Goal: Information Seeking & Learning: Learn about a topic

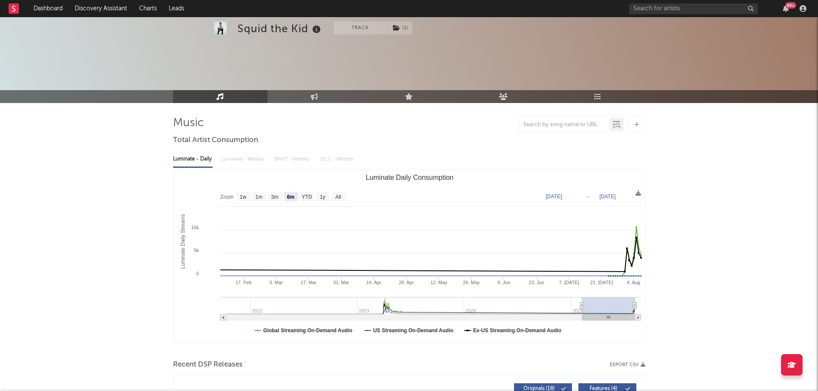
select select "6m"
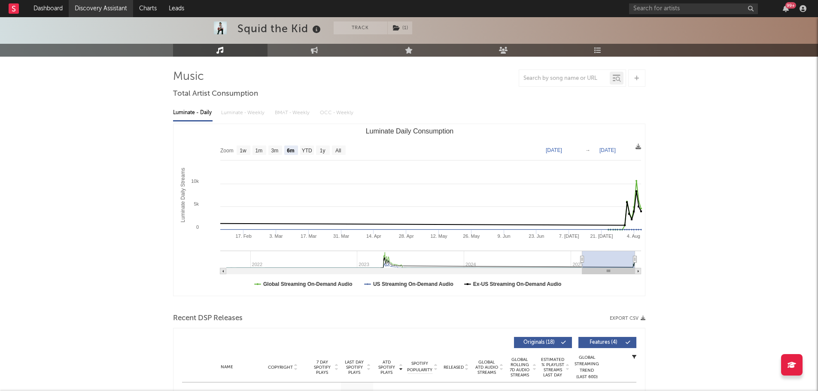
click at [108, 12] on link "Discovery Assistant" at bounding box center [101, 8] width 64 height 17
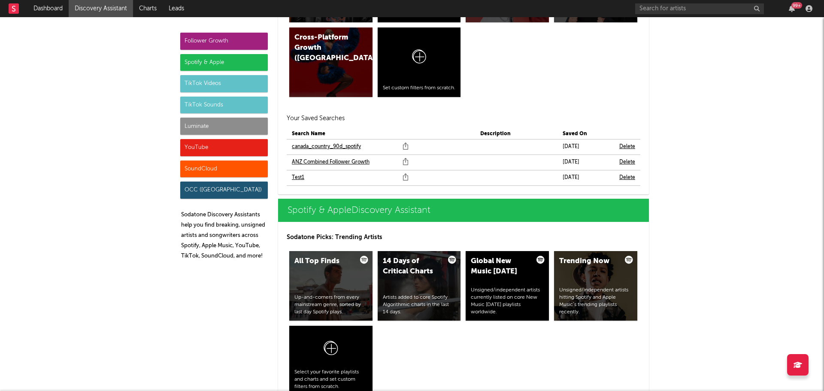
scroll to position [730, 0]
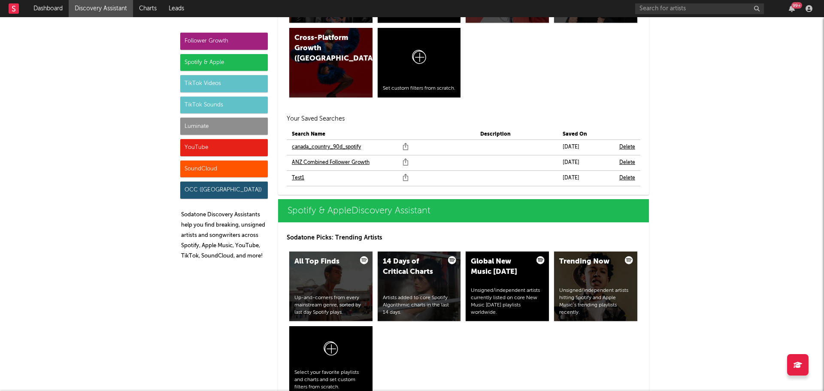
click at [334, 161] on link "ANZ Combined Follower Growth" at bounding box center [331, 162] width 78 height 10
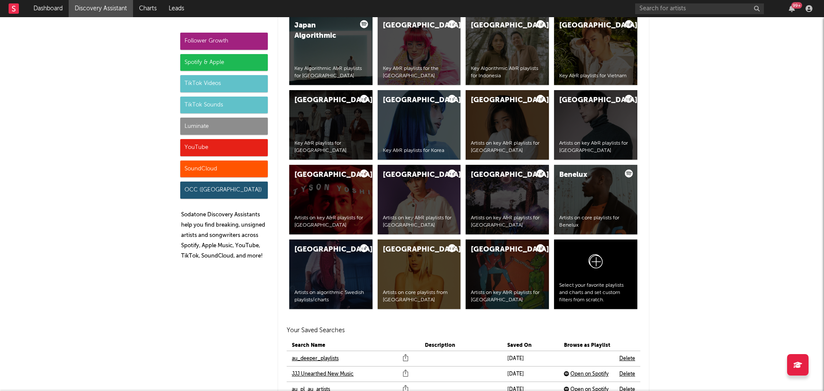
scroll to position [1802, 0]
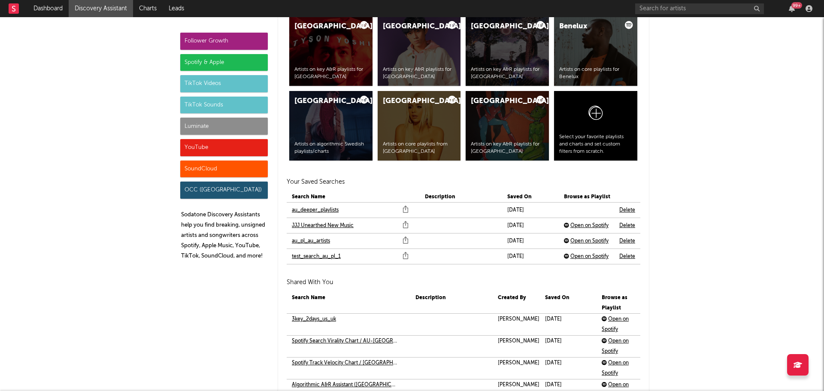
click at [310, 212] on link "au_deeper_playlists" at bounding box center [315, 210] width 47 height 10
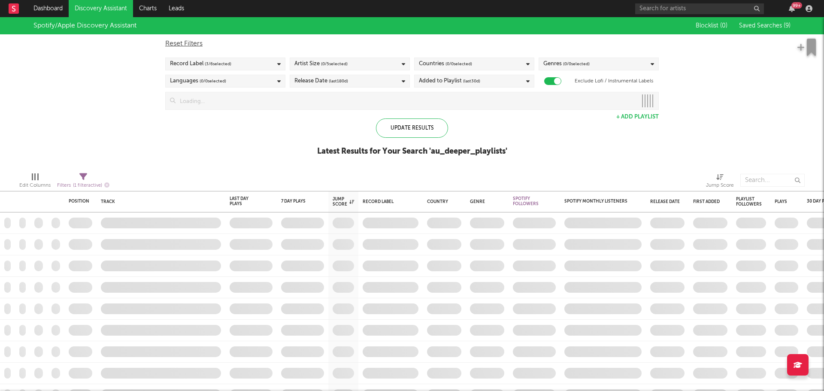
checkbox input "true"
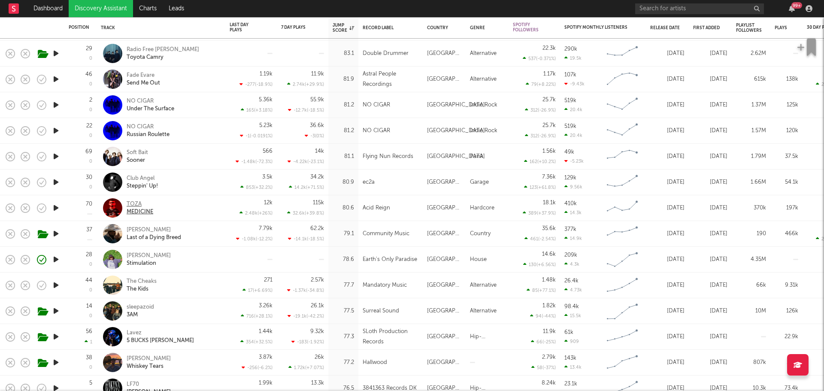
click at [133, 202] on div "TOZA" at bounding box center [140, 204] width 27 height 8
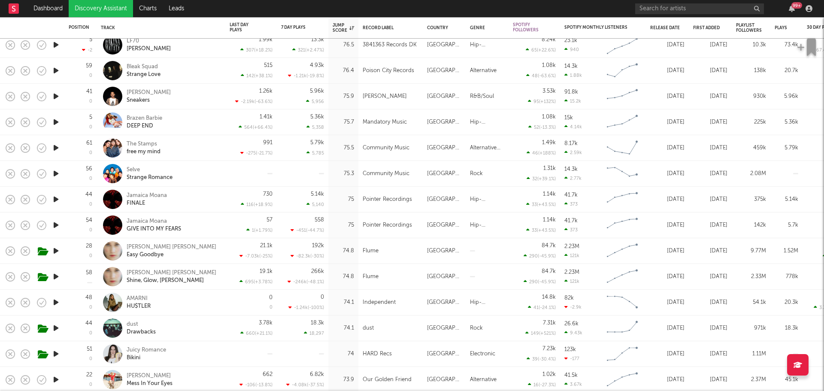
click at [185, 248] on div "Emma Louise Easy Goodbye" at bounding box center [173, 250] width 92 height 15
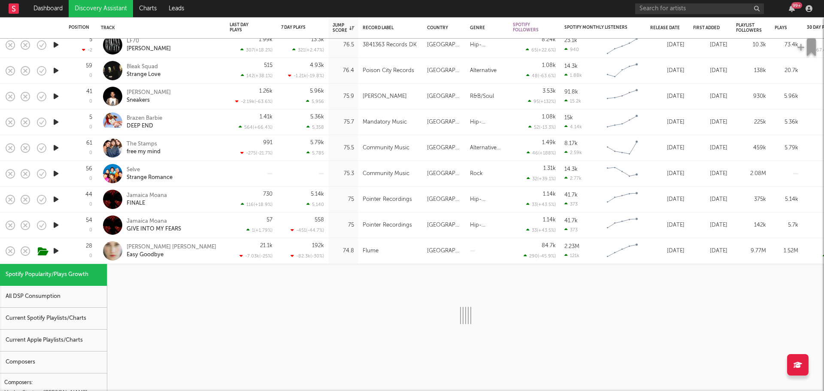
click at [208, 276] on div at bounding box center [465, 315] width 717 height 103
click at [202, 252] on div "Emma Louise Easy Goodbye" at bounding box center [173, 250] width 92 height 15
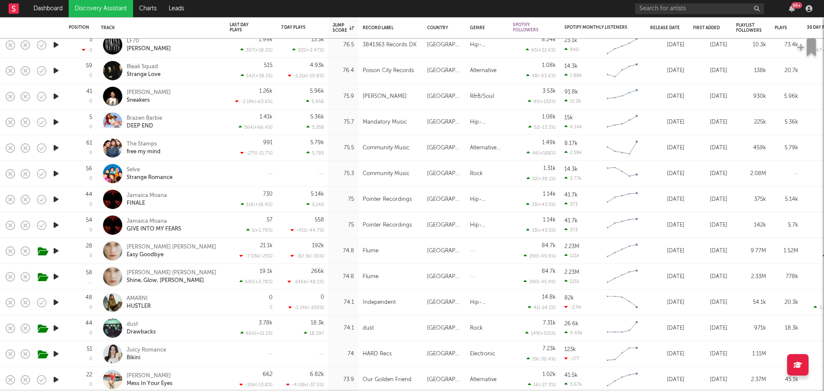
click at [205, 225] on div "Jamaica Moana GIVE INTO MY FEARS" at bounding box center [173, 225] width 92 height 15
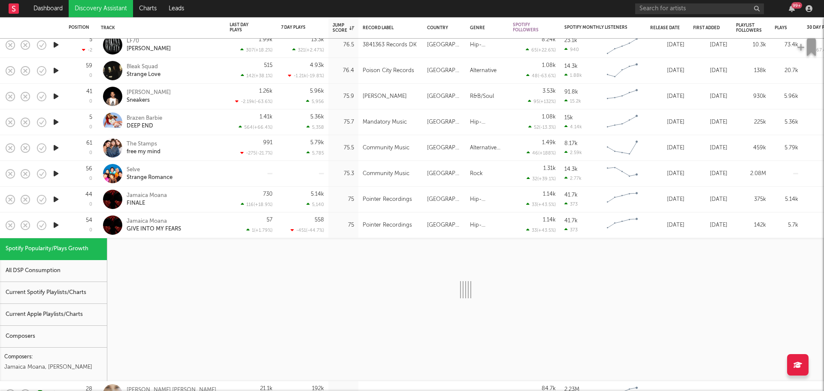
click at [205, 225] on div "Jamaica Moana GIVE INTO MY FEARS" at bounding box center [173, 225] width 92 height 15
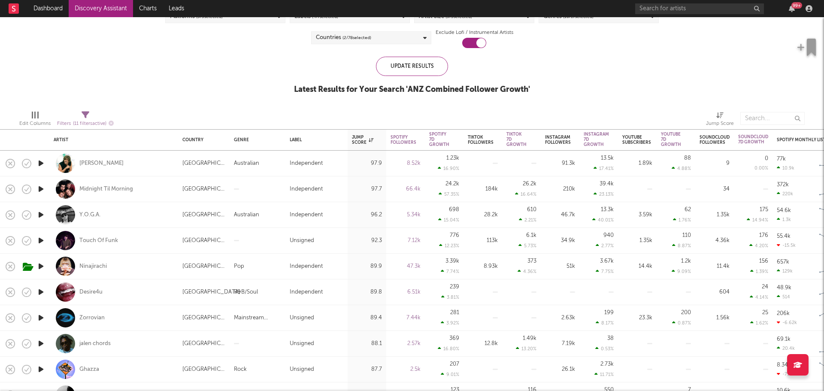
click at [152, 216] on div "Y.O.G.A." at bounding box center [114, 214] width 120 height 25
select select "1w"
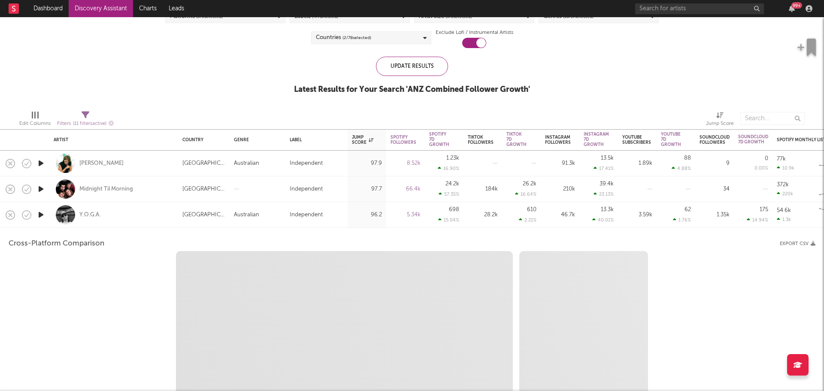
select select "6m"
select select "1m"
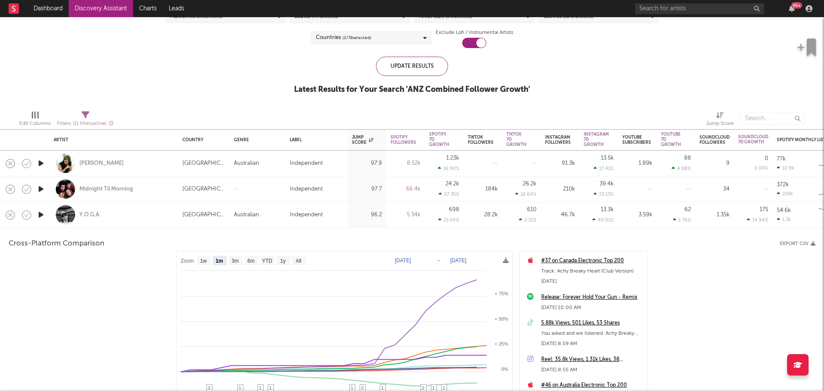
click at [149, 215] on div "Y.O.G.A." at bounding box center [114, 214] width 120 height 25
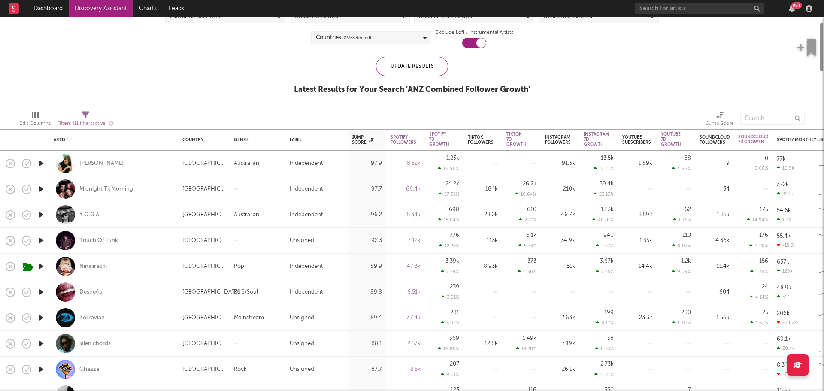
click at [148, 215] on div "Y.O.G.A." at bounding box center [114, 214] width 120 height 25
select select "1m"
select select "6m"
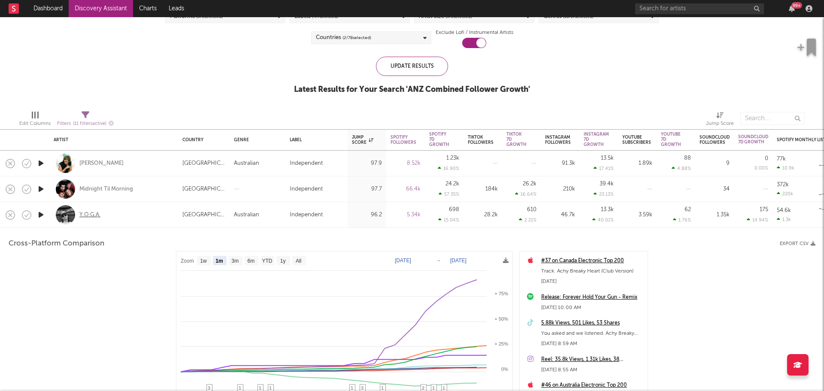
click at [93, 213] on div "Y.O.G.A." at bounding box center [89, 215] width 21 height 8
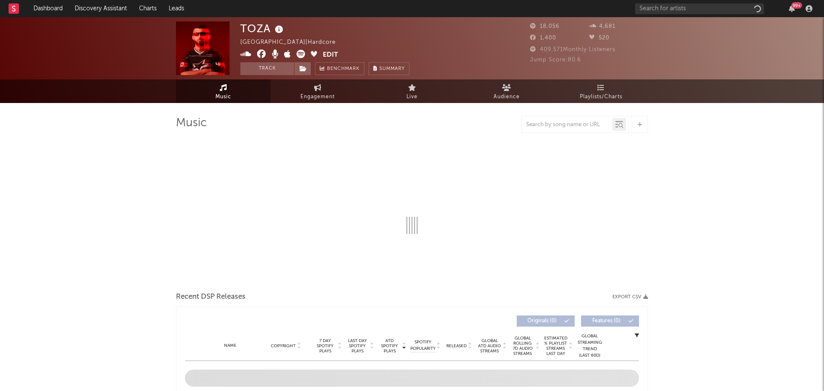
select select "6m"
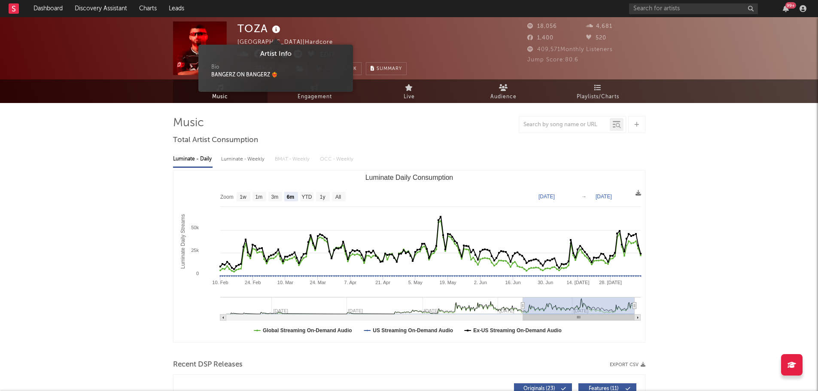
click at [279, 31] on icon at bounding box center [276, 30] width 12 height 12
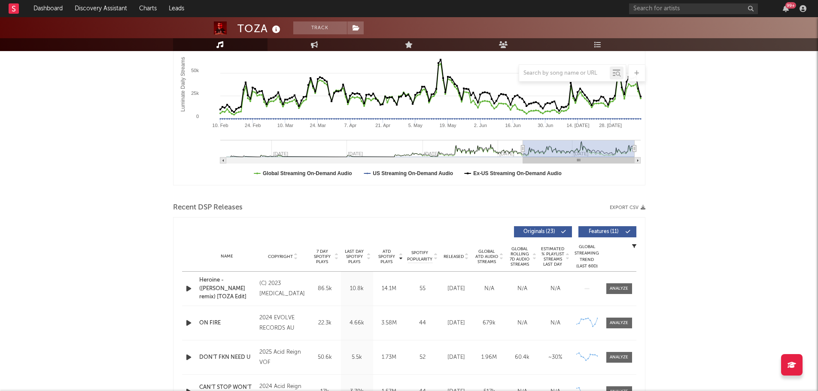
scroll to position [215, 0]
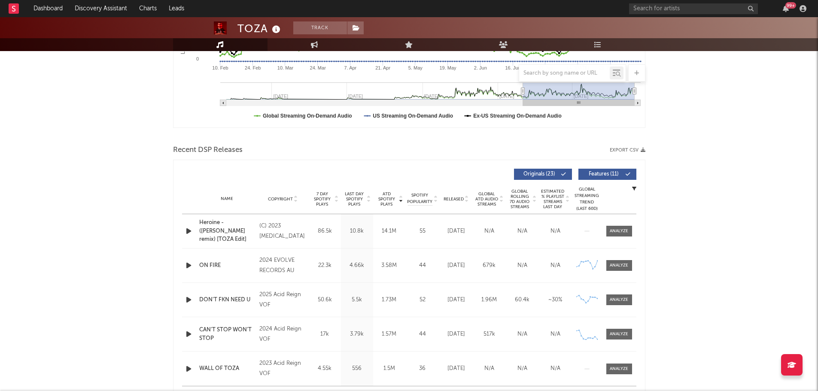
click at [360, 196] on span "Last Day Spotify Plays" at bounding box center [354, 198] width 23 height 15
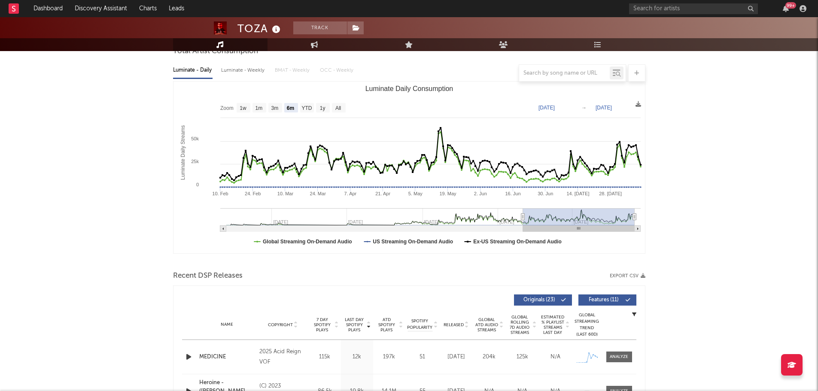
scroll to position [0, 0]
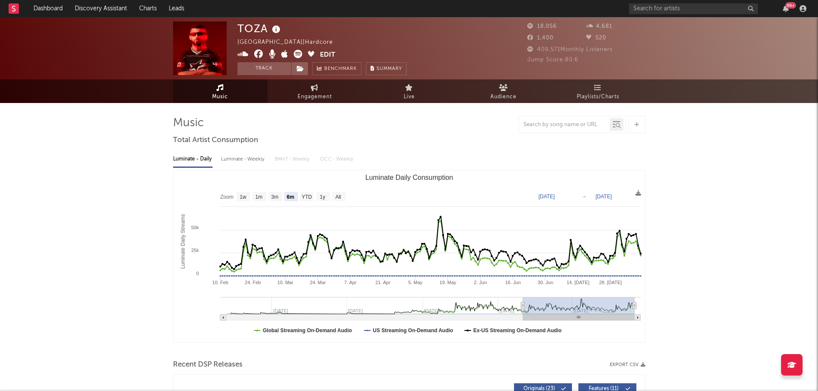
click at [279, 28] on icon at bounding box center [276, 30] width 12 height 12
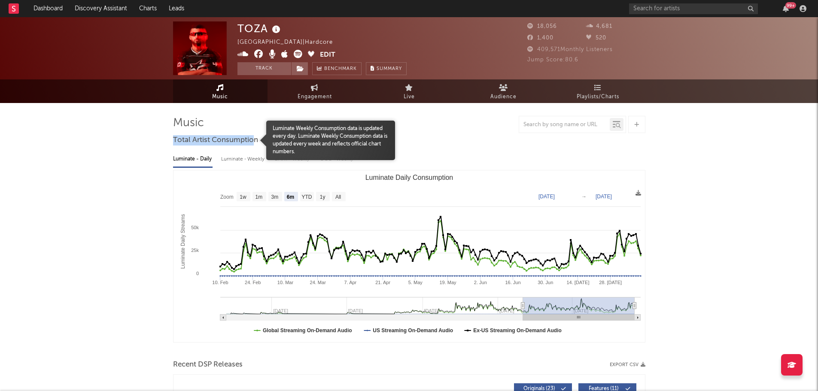
drag, startPoint x: 171, startPoint y: 141, endPoint x: 255, endPoint y: 138, distance: 83.7
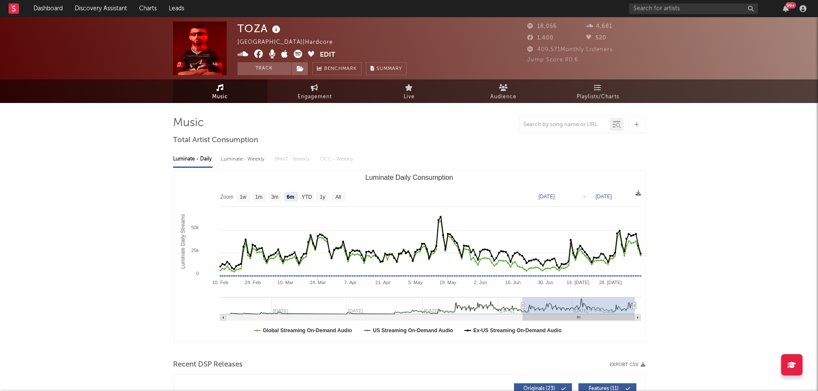
click at [258, 139] on div at bounding box center [228, 140] width 75 height 32
drag, startPoint x: 258, startPoint y: 139, endPoint x: 179, endPoint y: 121, distance: 80.8
click at [179, 121] on div at bounding box center [409, 124] width 472 height 17
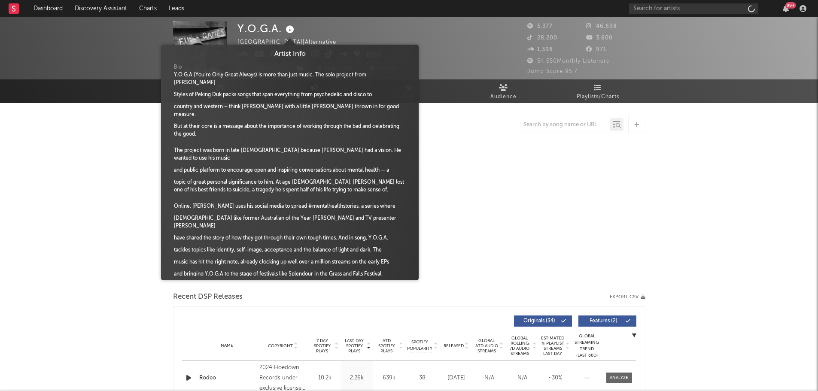
click at [292, 30] on icon at bounding box center [290, 30] width 12 height 12
select select "6m"
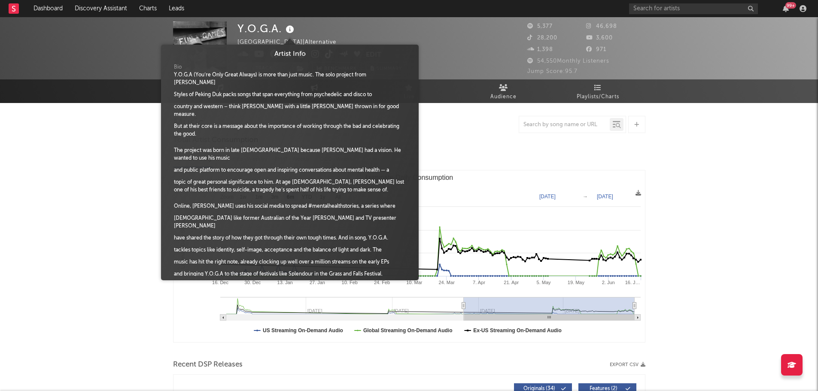
click at [292, 30] on icon at bounding box center [290, 30] width 12 height 12
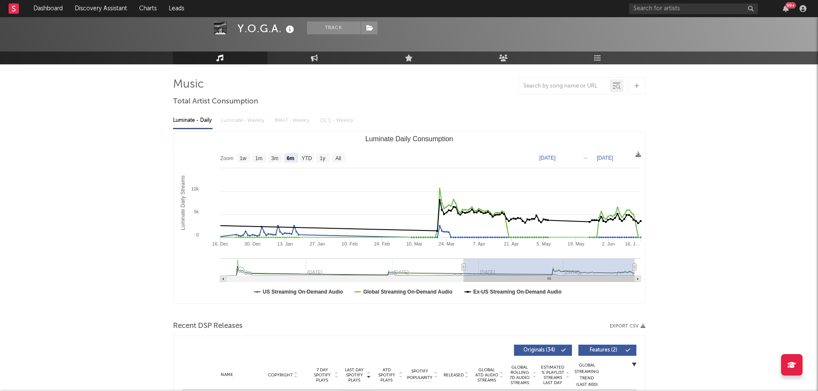
scroll to position [86, 0]
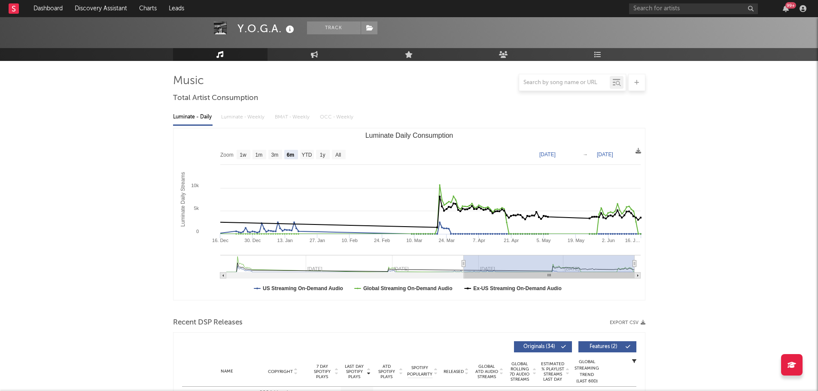
scroll to position [0, 0]
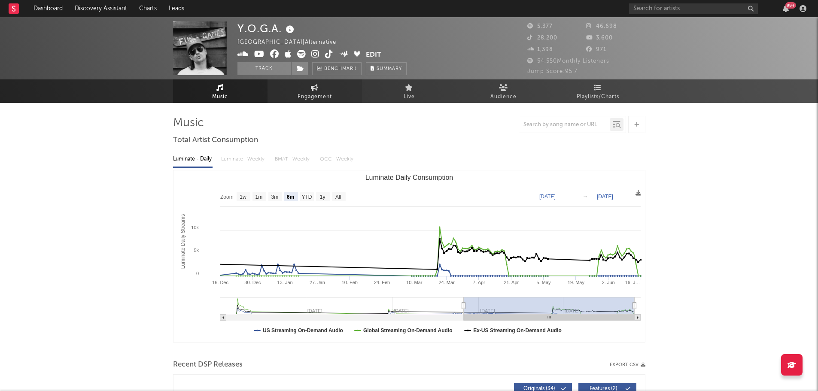
click at [325, 93] on span "Engagement" at bounding box center [314, 97] width 34 height 10
select select "1w"
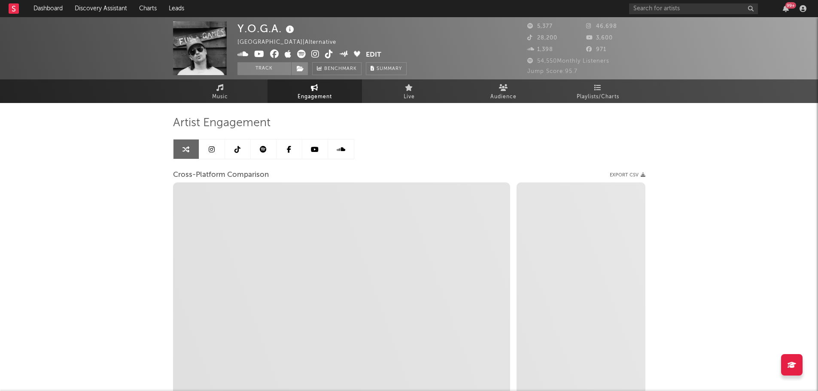
click at [284, 29] on icon at bounding box center [290, 30] width 12 height 12
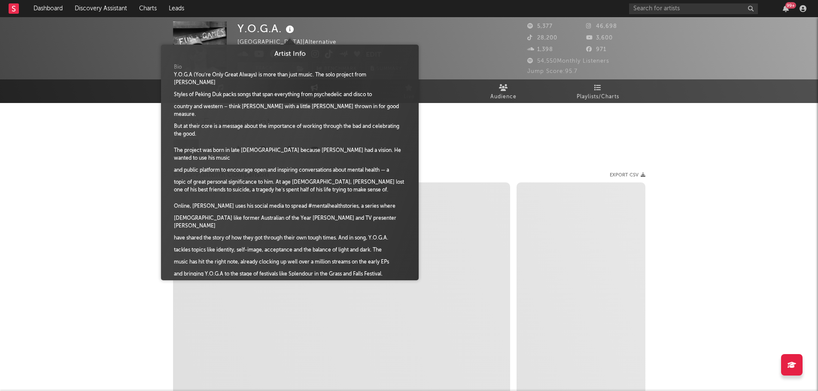
select select "1m"
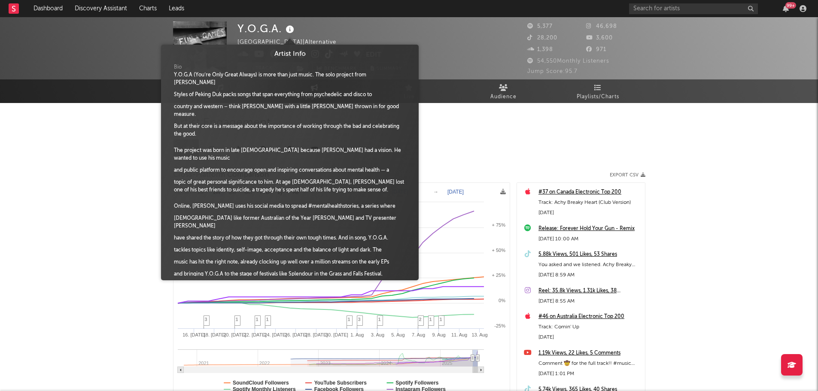
scroll to position [8, 0]
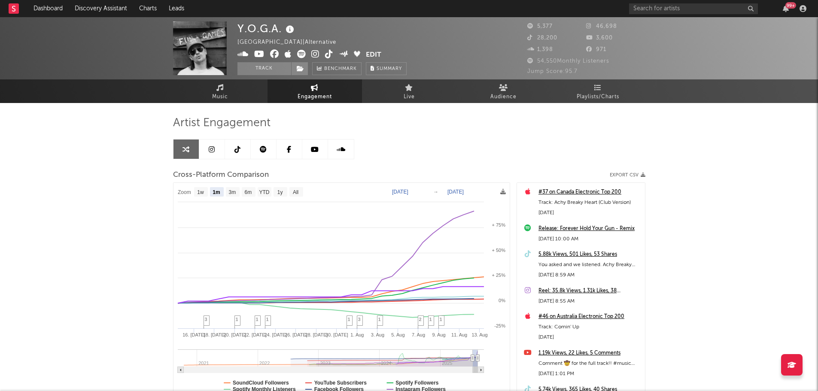
click at [91, 203] on div "Y.O.G.A. Australia | Alternative Edit Track Benchmark Summary 5,377 46,698 28,2…" at bounding box center [409, 242] width 818 height 451
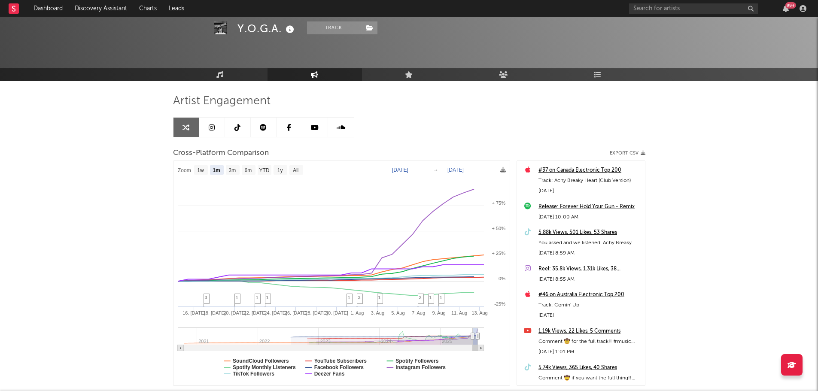
scroll to position [43, 0]
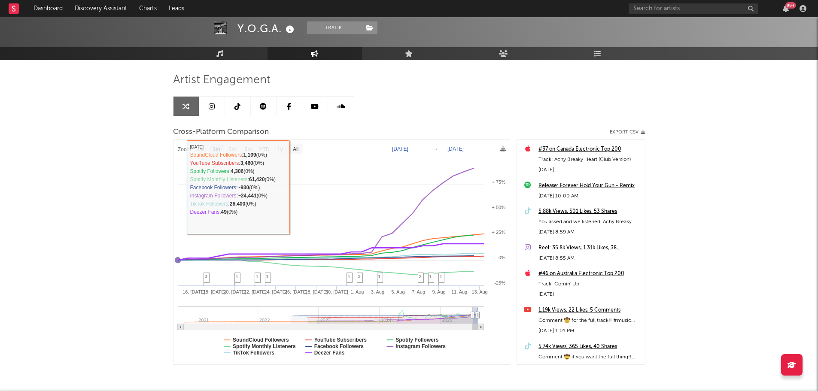
click at [81, 210] on div "Y.O.G.A. Track Australia | Alternative Edit Track Benchmark Summary 5,377 46,69…" at bounding box center [409, 199] width 818 height 451
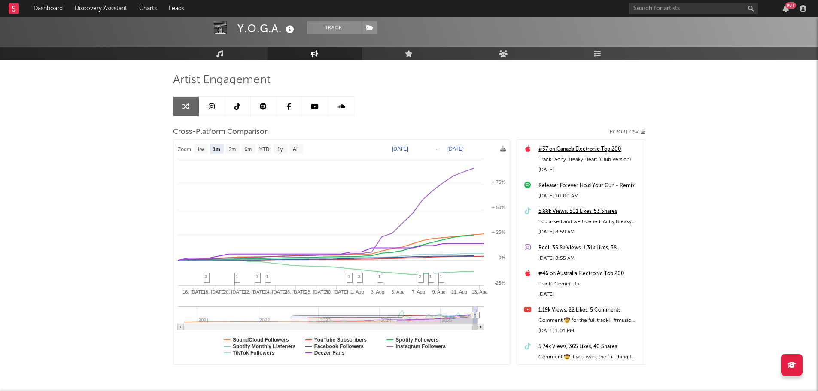
scroll to position [86, 0]
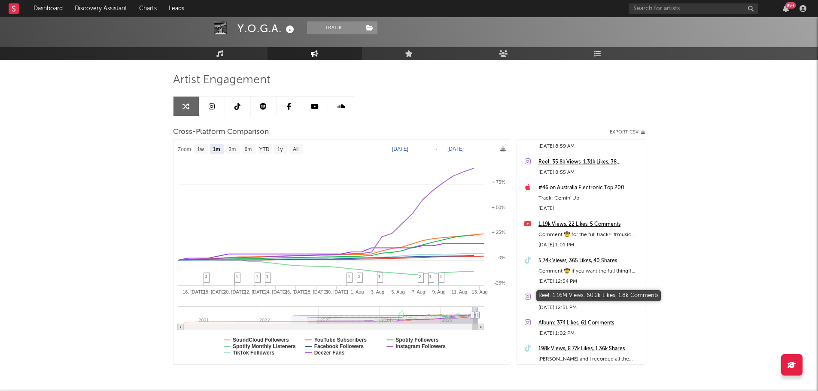
click at [566, 297] on div "Reel: 1.16M Views, 60.2k Likes, 1.8k Comments" at bounding box center [589, 297] width 102 height 10
click at [136, 221] on div "Y.O.G.A. Track Australia | Alternative Edit Track Benchmark Summary 5,377 46,69…" at bounding box center [409, 199] width 818 height 451
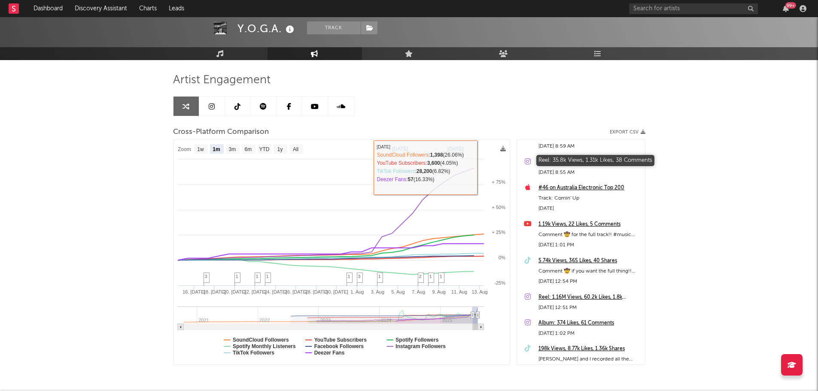
click at [560, 158] on div "Reel: 35.8k Views, 1.31k Likes, 38 Comments" at bounding box center [589, 162] width 102 height 10
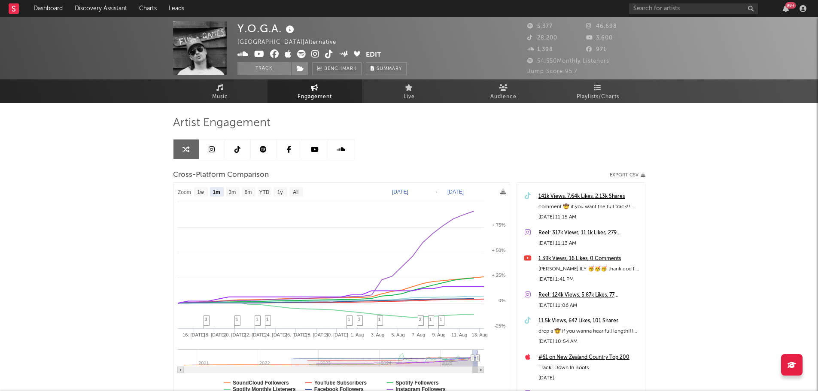
scroll to position [472, 0]
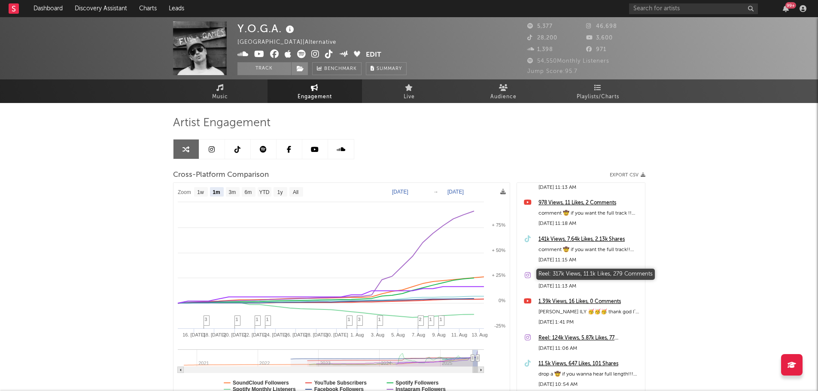
click at [568, 271] on div "Reel: 317k Views, 11.1k Likes, 279 Comments" at bounding box center [589, 276] width 102 height 10
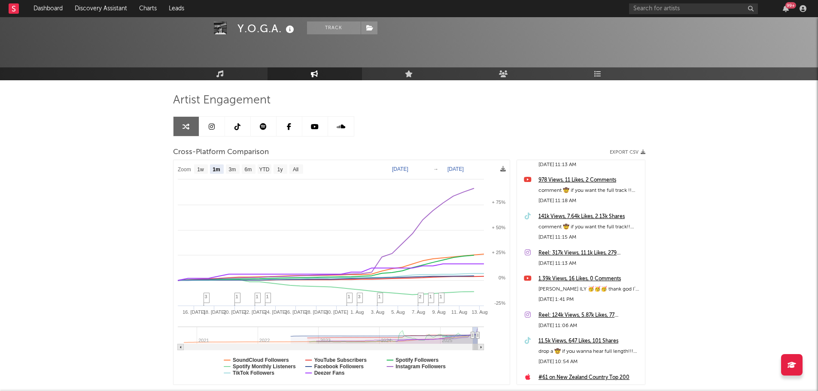
scroll to position [43, 0]
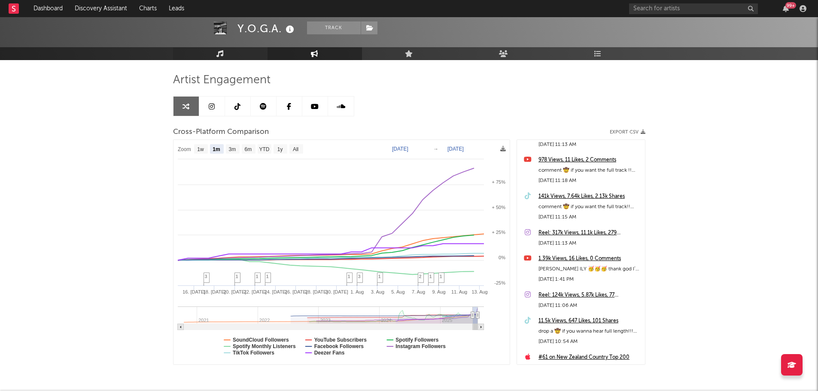
click at [221, 57] on icon at bounding box center [219, 53] width 7 height 7
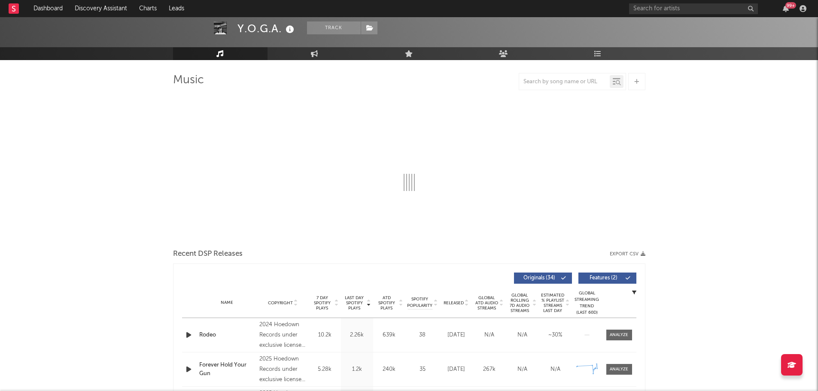
select select "6m"
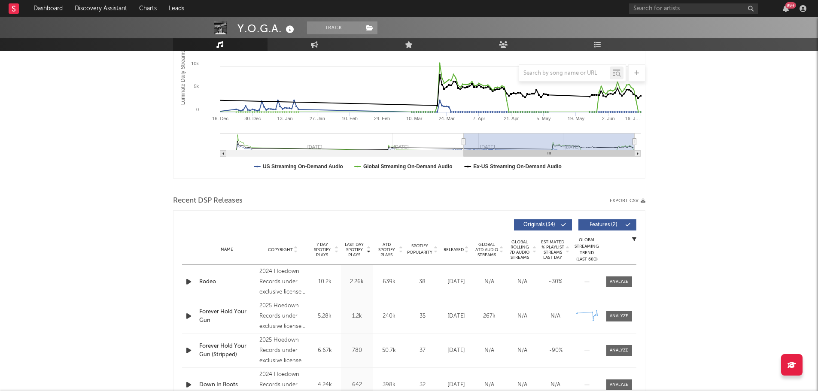
scroll to position [172, 0]
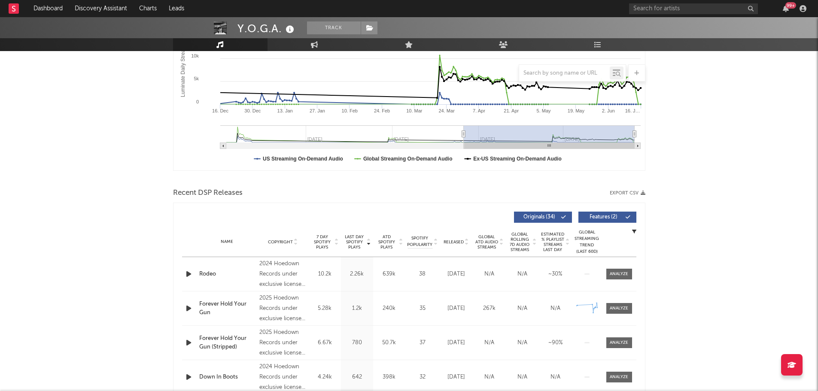
click at [458, 241] on span "Released" at bounding box center [453, 241] width 20 height 5
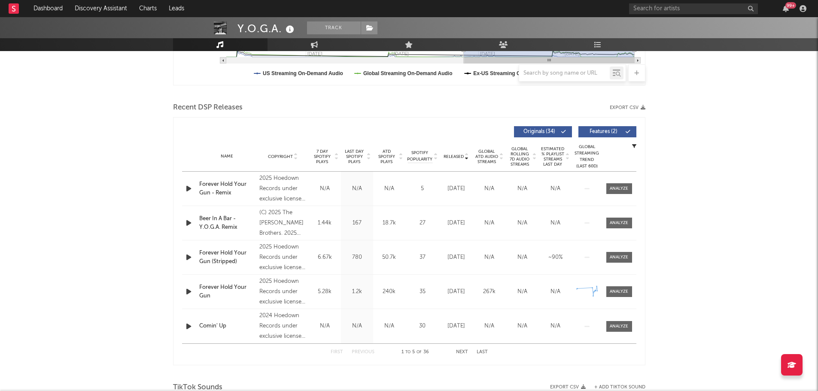
scroll to position [257, 0]
click at [116, 225] on div "Y.O.G.A. Track Australia | Alternative Edit Track Benchmark Summary 5,377 46,69…" at bounding box center [409, 376] width 818 height 1232
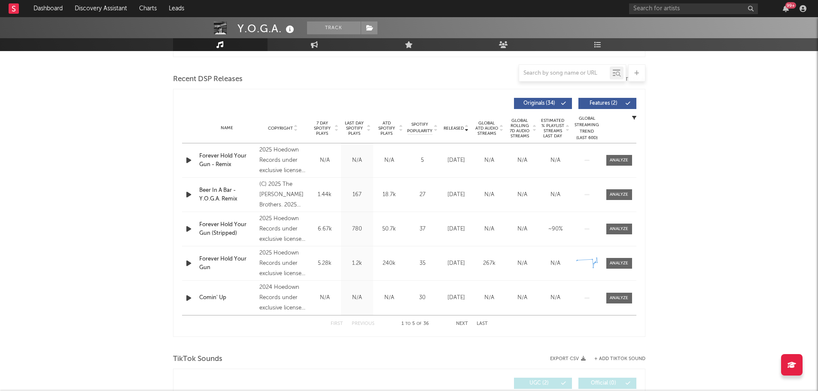
scroll to position [300, 0]
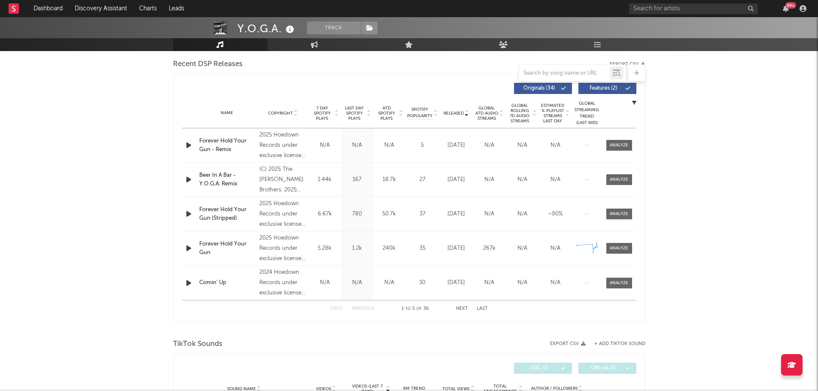
click at [121, 132] on div "Y.O.G.A. Track Australia | Alternative Edit Track Benchmark Summary 5,377 46,69…" at bounding box center [409, 333] width 818 height 1232
click at [353, 118] on span "Last Day Spotify Plays" at bounding box center [354, 113] width 23 height 15
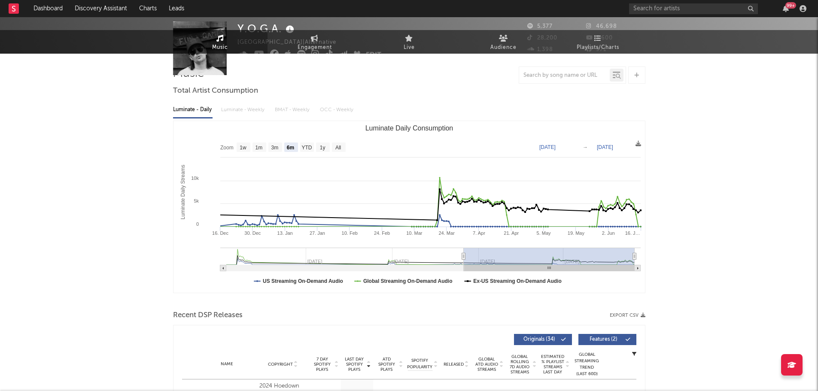
scroll to position [0, 0]
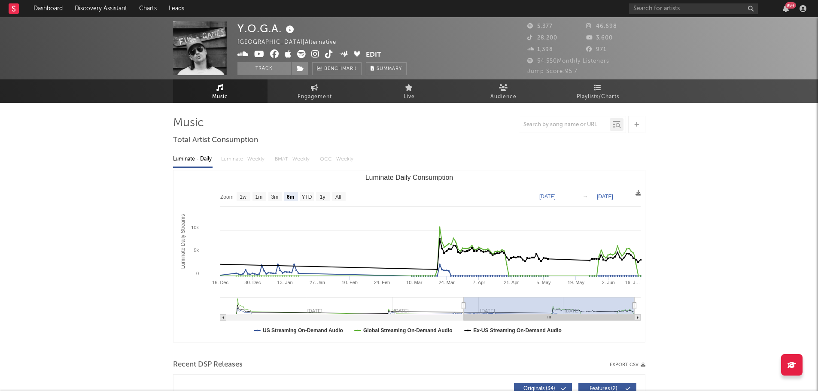
click at [315, 93] on span "Engagement" at bounding box center [314, 97] width 34 height 10
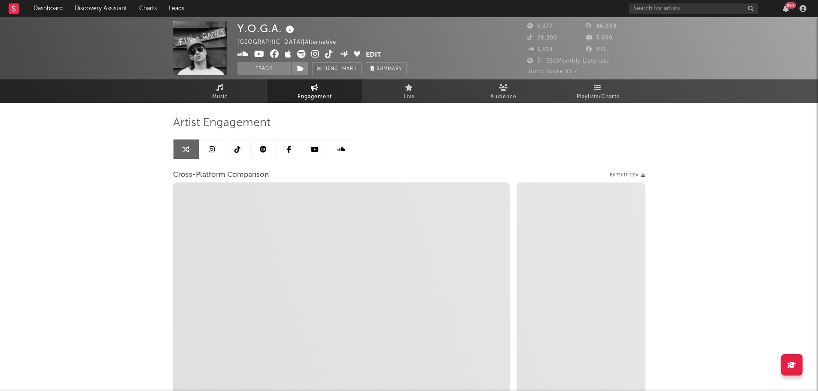
select select "1w"
click at [133, 183] on div "Y.O.G.A. Australia | Alternative Edit Track Benchmark Summary 5,377 46,698 28,2…" at bounding box center [409, 242] width 818 height 451
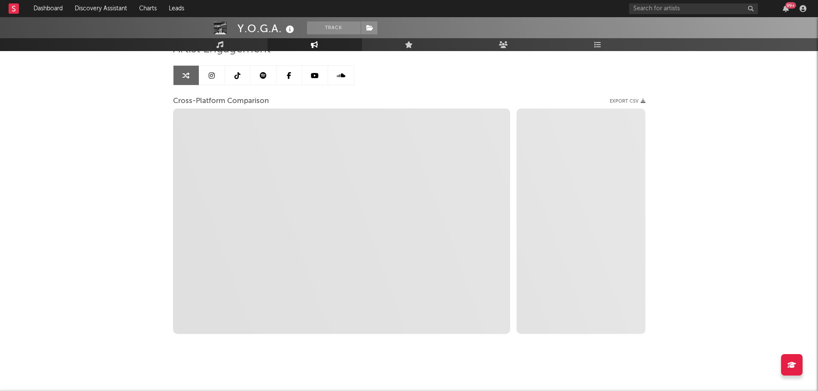
scroll to position [77, 0]
select select "1m"
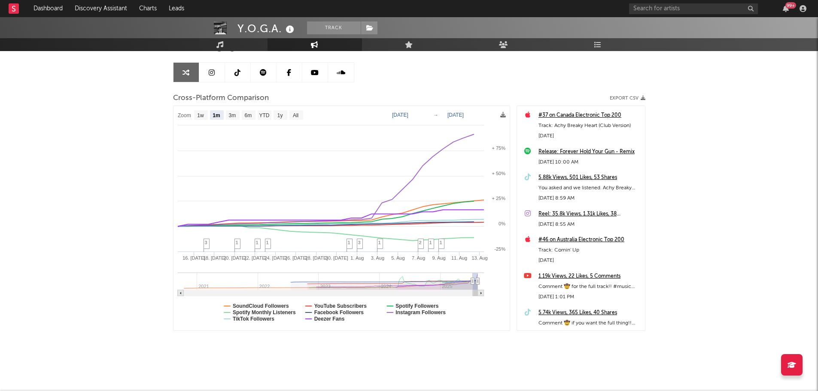
click at [119, 294] on div "Y.O.G.A. Track Australia | Alternative Edit Track Benchmark Summary 5,377 46,69…" at bounding box center [409, 165] width 818 height 451
